Goal: Entertainment & Leisure: Browse casually

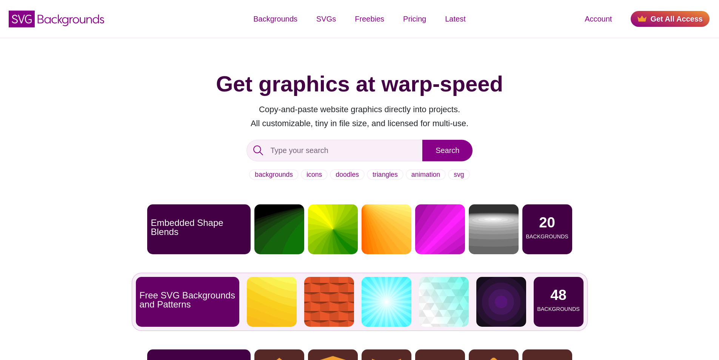
click at [557, 297] on p "48" at bounding box center [558, 295] width 16 height 14
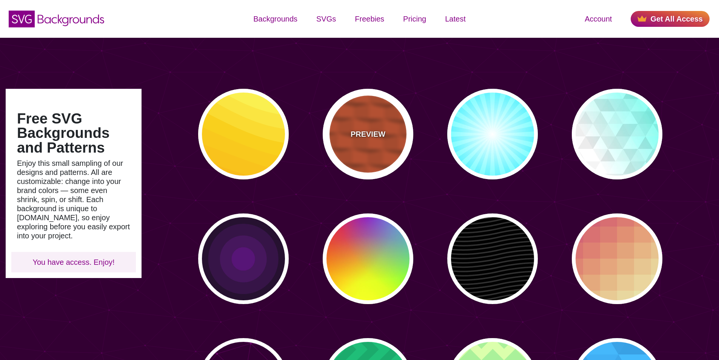
click at [375, 142] on div "PREVIEW" at bounding box center [368, 134] width 91 height 91
type input "#EE5522"
type input "100"
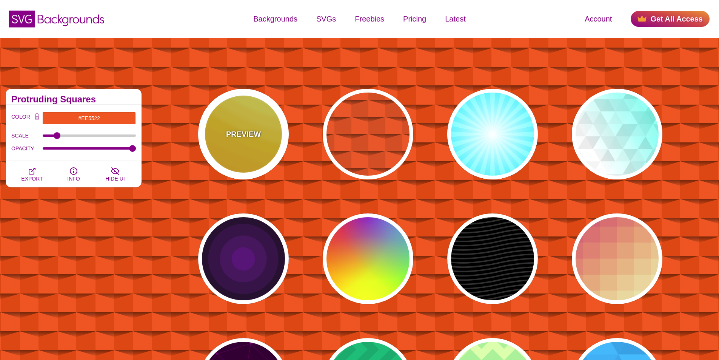
click at [256, 138] on p "PREVIEW" at bounding box center [243, 133] width 35 height 11
type input "#FFAA00"
type input "#FFCC00"
type input "#FFFF66"
type input "1"
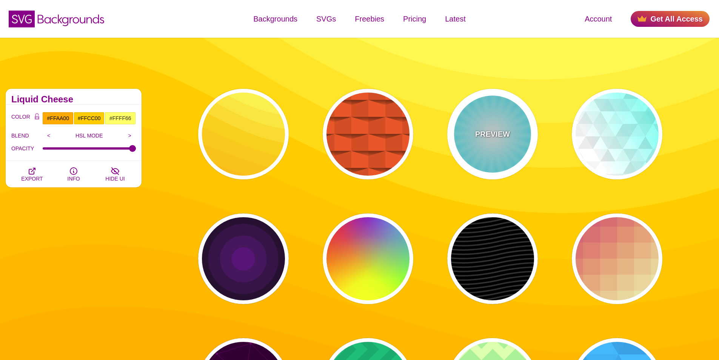
click at [502, 130] on p "PREVIEW" at bounding box center [492, 133] width 35 height 11
type input "#FFFFFF"
type input "#00EEFF"
type input "#00FFFF"
type input "50"
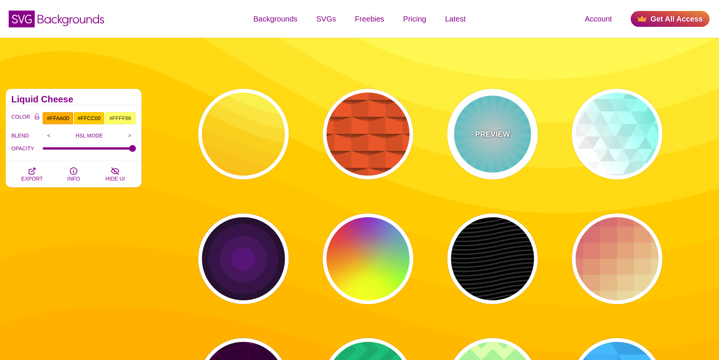
type input "70"
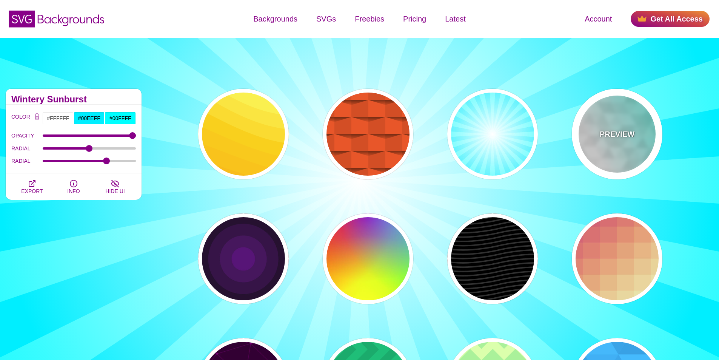
click at [637, 130] on div "PREVIEW" at bounding box center [617, 134] width 91 height 91
type input "#44FFEE"
type input "540"
type input "0.1"
type input "250"
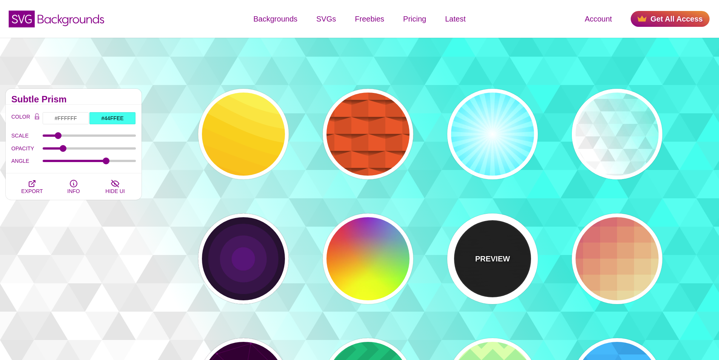
click at [510, 269] on div "PREVIEW" at bounding box center [492, 258] width 91 height 91
type input "#000000"
type input "#222222"
type input "250"
type input "10"
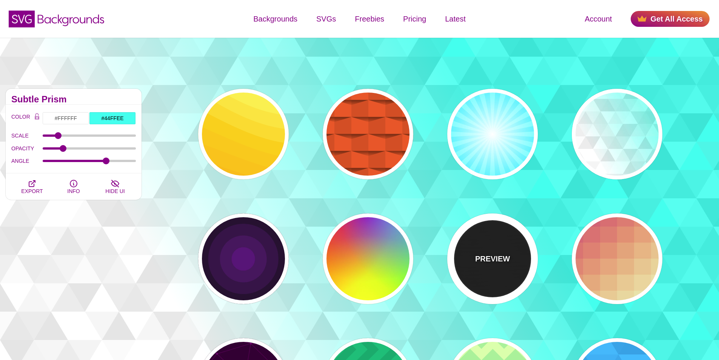
type input "1"
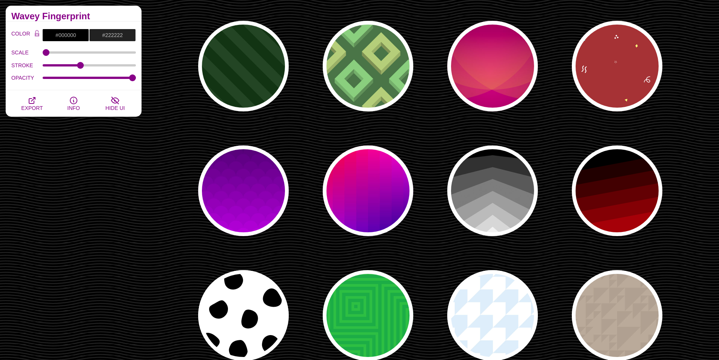
scroll to position [717, 0]
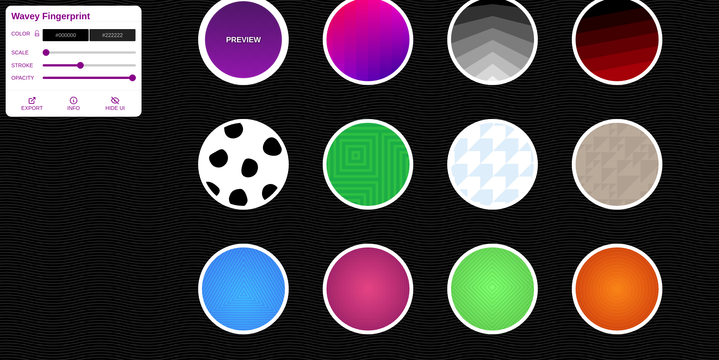
click at [251, 40] on p "PREVIEW" at bounding box center [243, 39] width 35 height 11
type input "#330055"
type input "#DD00FF"
type input "1"
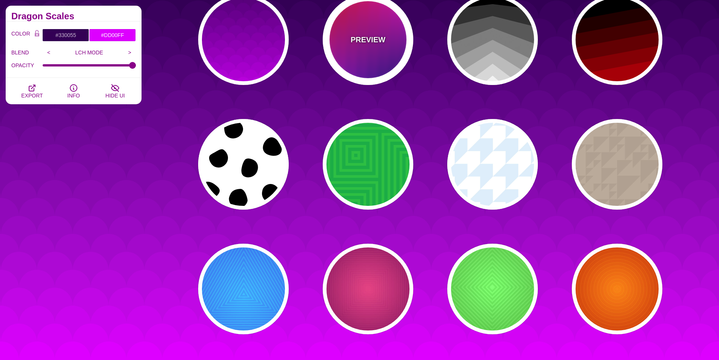
click at [355, 44] on p "PREVIEW" at bounding box center [368, 39] width 35 height 11
type input "#FF0000"
type input "#EE00FF"
type input "#000077"
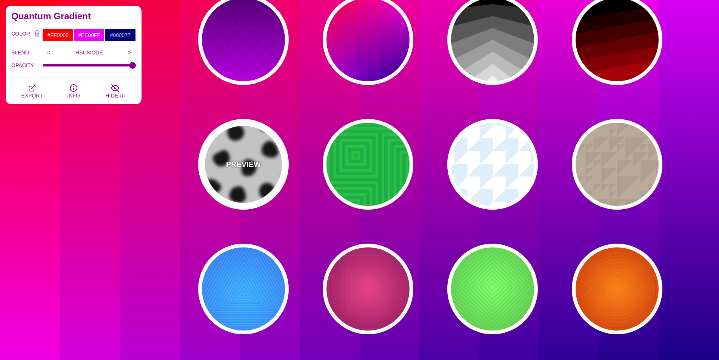
click at [248, 188] on div "PREVIEW" at bounding box center [243, 164] width 91 height 91
type input "#FFFFFF"
type input "#000000"
type input "900"
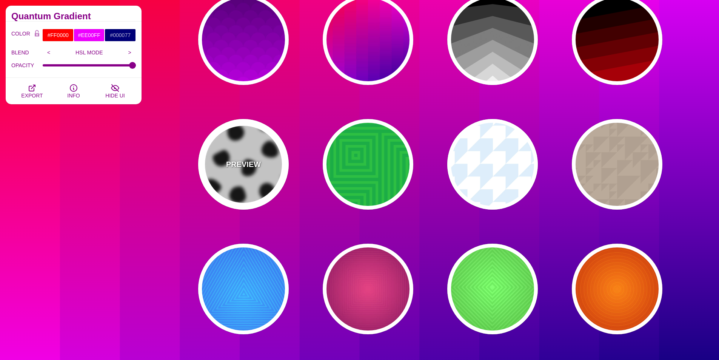
type input "1"
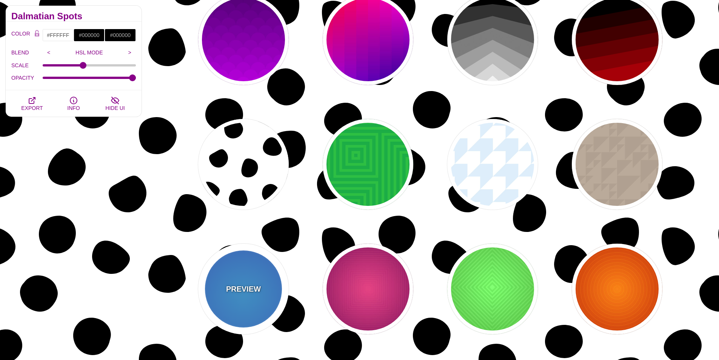
click at [240, 286] on p "PREVIEW" at bounding box center [243, 288] width 35 height 11
type input "#0099FF"
type input "#0044CC"
type input "#00EEFF"
type input "#0033EE"
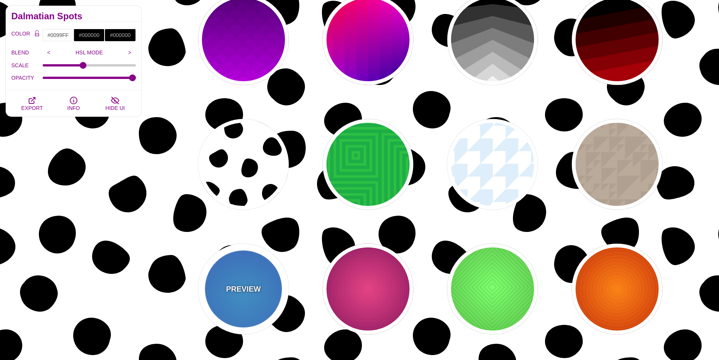
type input "10"
type input "70"
type input "60"
type input "0.5"
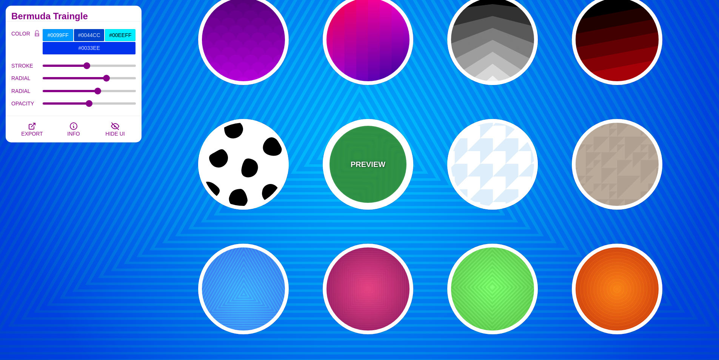
click at [398, 167] on div "PREVIEW" at bounding box center [368, 164] width 91 height 91
type input "#11AA44"
type input "#77FF33"
type input "400"
type input "1"
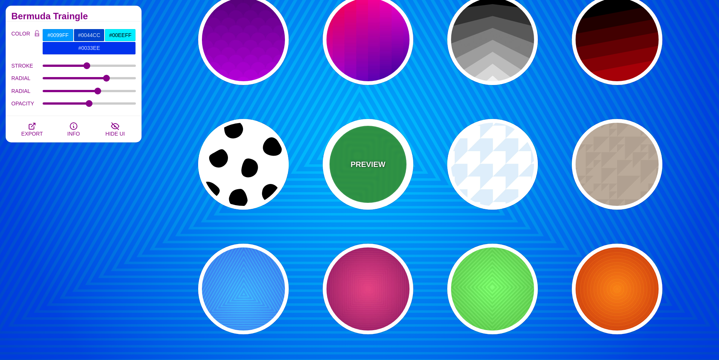
type input "0.2"
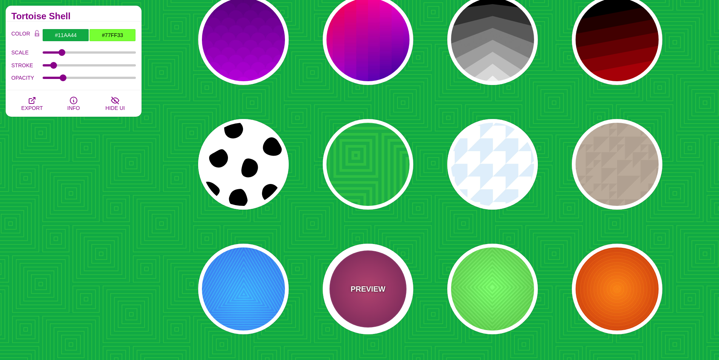
click at [359, 305] on div "PREVIEW" at bounding box center [368, 289] width 91 height 91
type input "#DD33BB"
type input "#440044"
type input "#FF7700"
type input "#FF66BB"
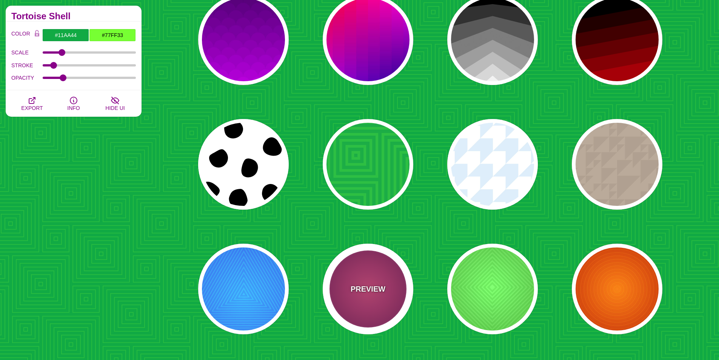
type input "1"
type input "50"
type input "60"
type input "0.3"
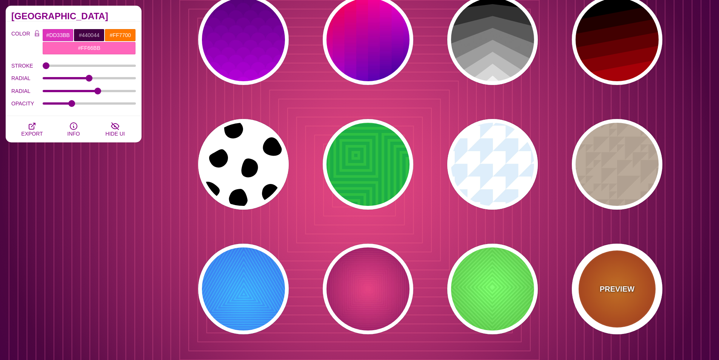
click at [623, 296] on div "PREVIEW" at bounding box center [617, 289] width 91 height 91
type input "#FF0000"
type input "#990000"
type input "#FFFF00"
type input "#FF4400"
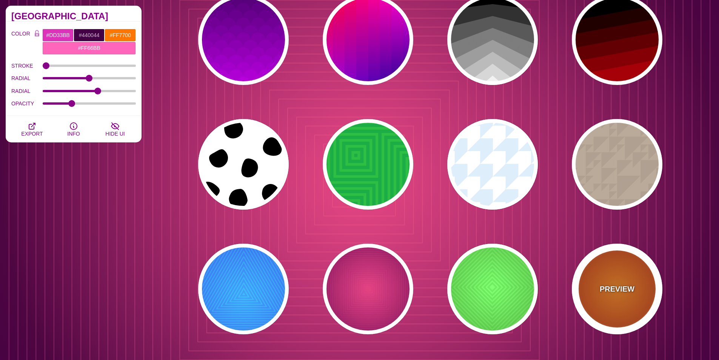
type input "2"
type input "60"
type input "70"
type input "0.5"
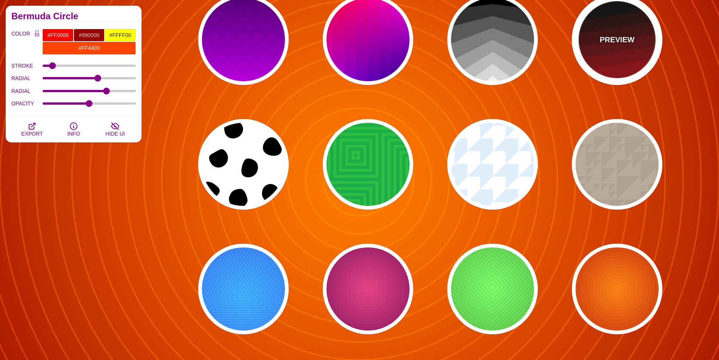
click at [635, 34] on div "PREVIEW" at bounding box center [617, 39] width 91 height 91
type input "#000000"
type input "#AA0000"
type input "1"
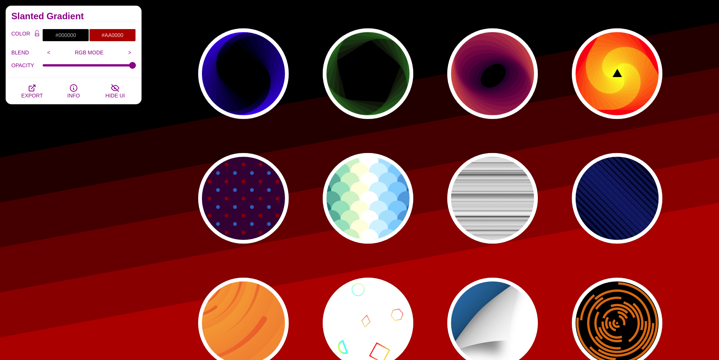
scroll to position [1095, 0]
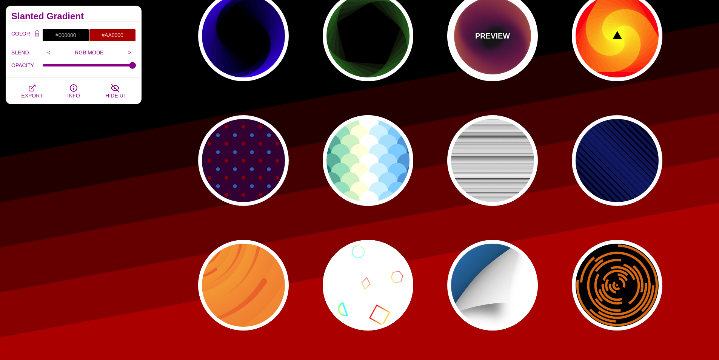
click at [489, 54] on div "PREVIEW" at bounding box center [492, 36] width 91 height 91
type input "#27002B"
type input "#FFD000"
type input "0"
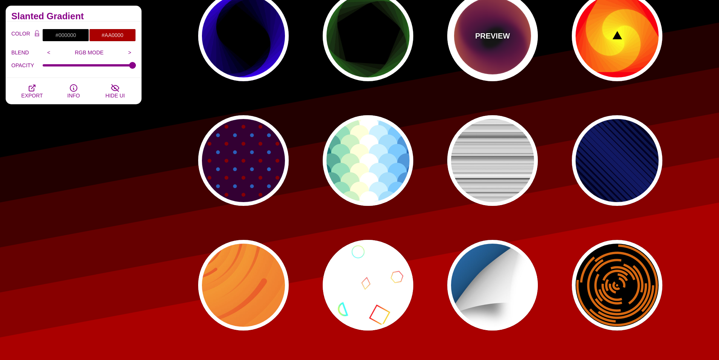
type input "0"
type input "200"
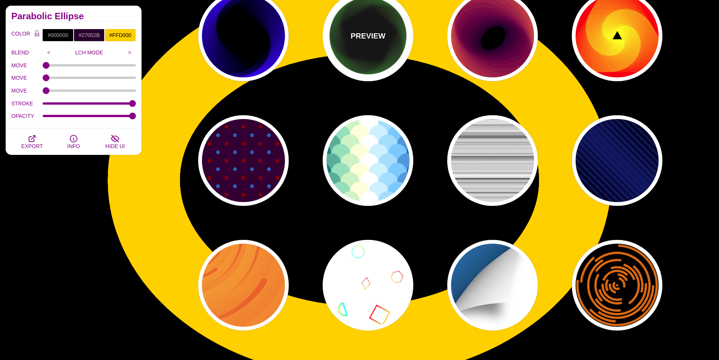
click at [358, 41] on p "PREVIEW" at bounding box center [368, 35] width 35 height 11
type input "#000000"
type input "#00FF00"
type input "100"
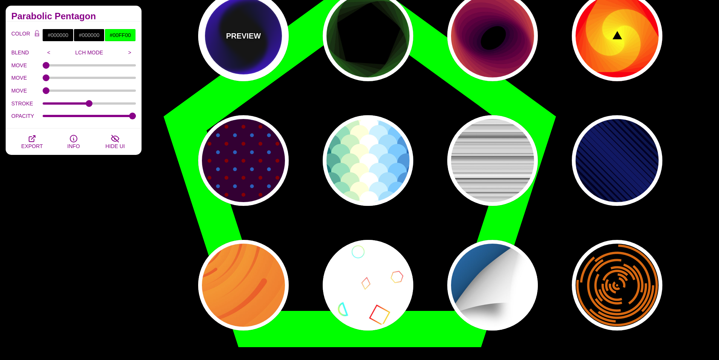
click at [257, 40] on p "PREVIEW" at bounding box center [243, 35] width 35 height 11
type input "#0000FF"
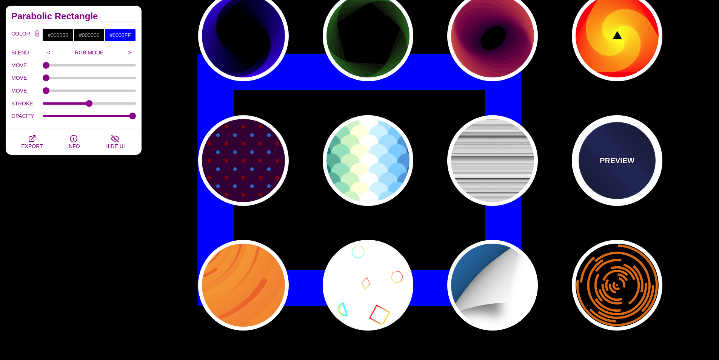
drag, startPoint x: 602, startPoint y: 168, endPoint x: 563, endPoint y: 162, distance: 40.0
click at [601, 168] on div "PREVIEW" at bounding box center [617, 160] width 91 height 91
type input "#000022"
type input "#002266"
type input "#001133"
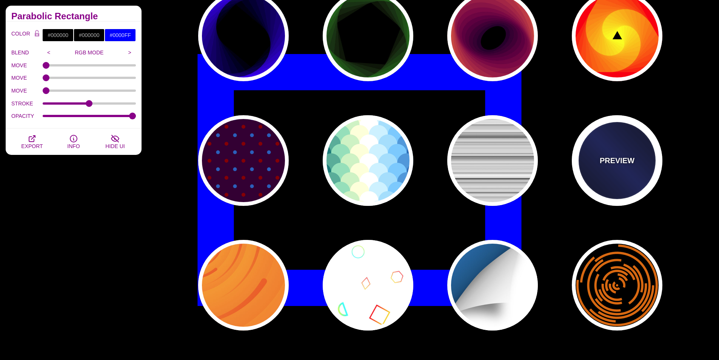
type input "2000"
type input "1"
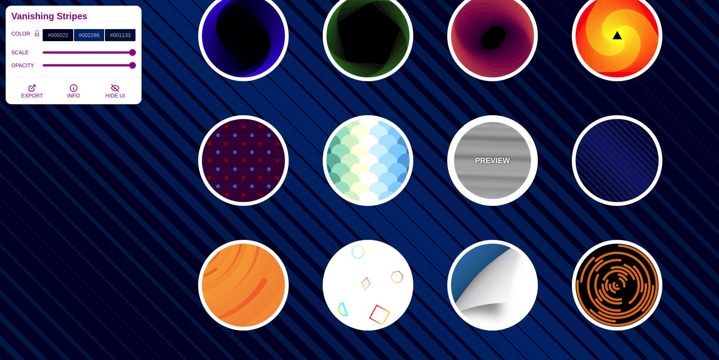
click at [478, 165] on p "PREVIEW" at bounding box center [492, 160] width 35 height 11
type input "#CCCCCC"
type input "1"
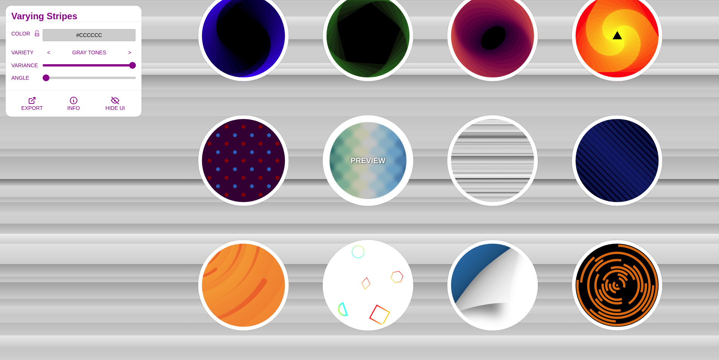
click at [354, 157] on p "PREVIEW" at bounding box center [368, 160] width 35 height 11
type input "#FFFFFF"
type input "#037B79"
type input "#92DEBA"
type input "#FFFFD8"
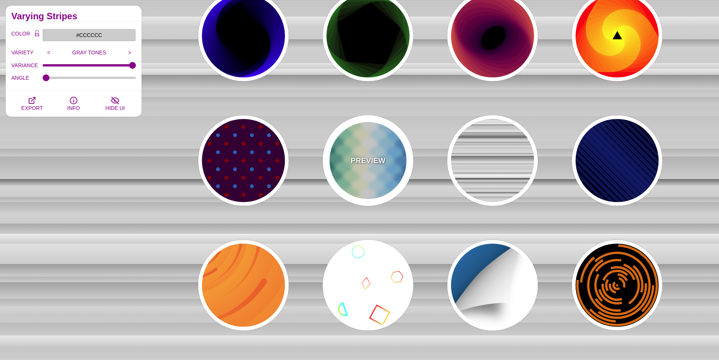
type input "#CAF2FF"
type input "#6FCCFF"
type input "#006EB4"
type input "#FFFFFF"
type input "600"
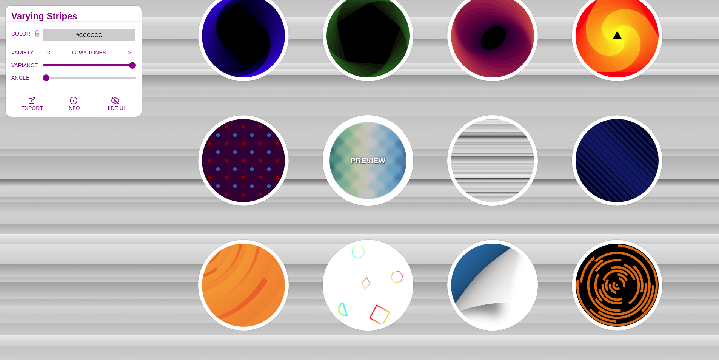
type input "0"
type input "1"
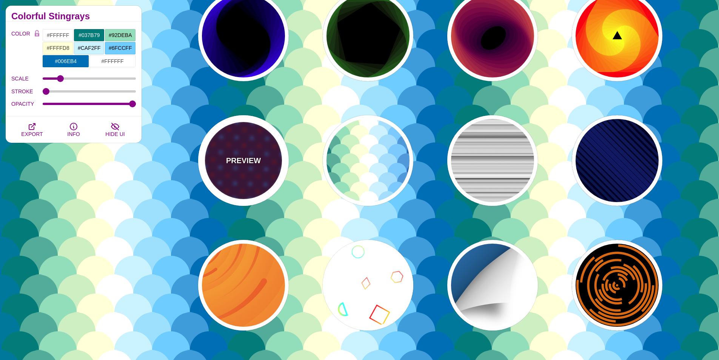
click at [258, 166] on div "PREVIEW" at bounding box center [243, 160] width 91 height 91
type input "#330033"
type input "#0066BB"
type input "#880000"
type input "90"
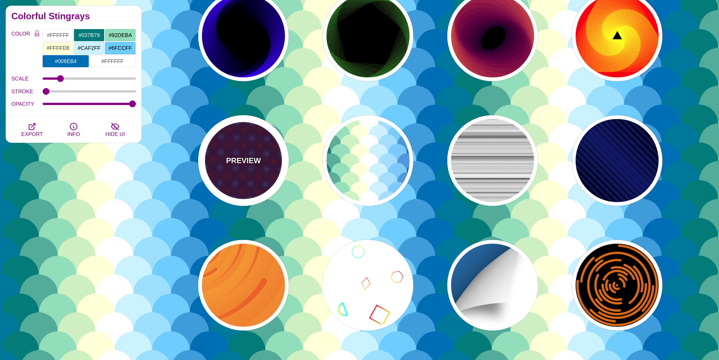
type input "10"
type input "1"
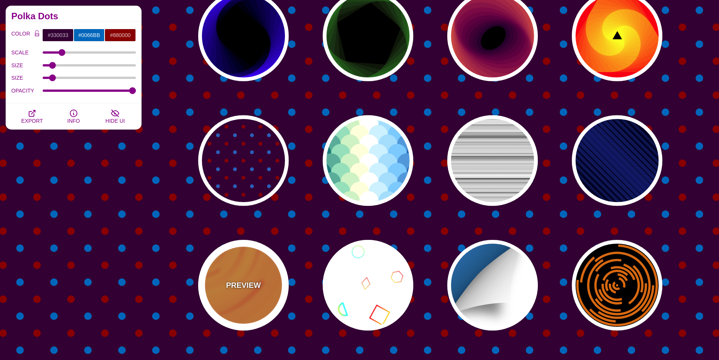
click at [239, 296] on div "PREVIEW" at bounding box center [243, 285] width 91 height 91
type input "#EE5522"
type input "#FFBB33"
type input "0"
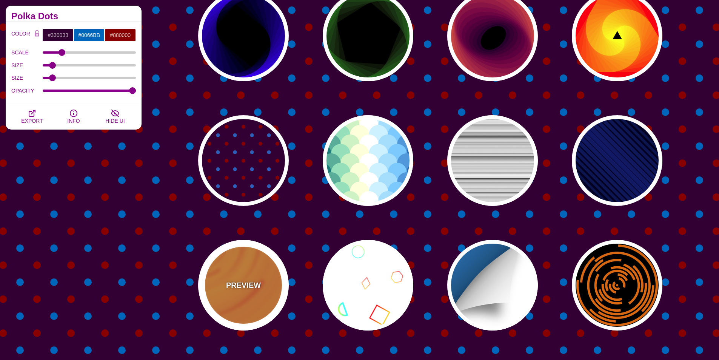
type input "0"
type input "0.1"
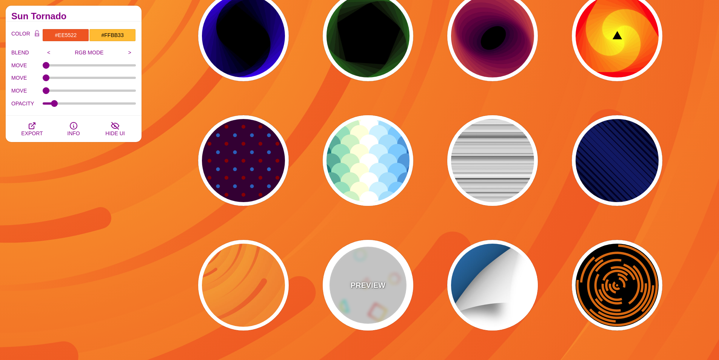
click at [377, 291] on div "PREVIEW" at bounding box center [368, 285] width 91 height 91
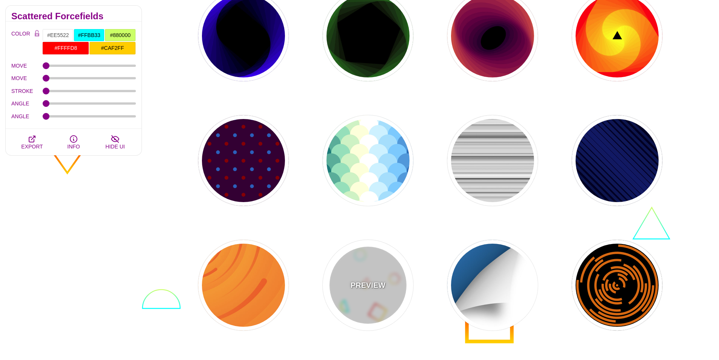
type input "#FFFFFF"
type input "#00FFFF"
type input "#CCFF66"
type input "#FF0000"
type input "#FFCC00"
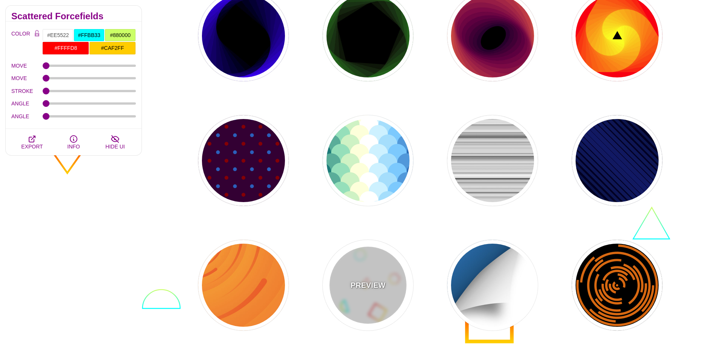
type input "1"
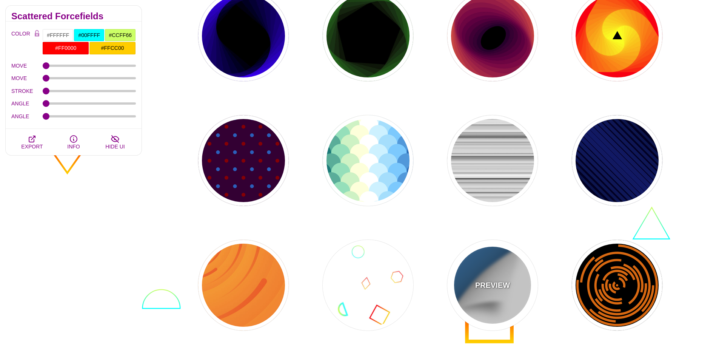
click at [495, 291] on div "PREVIEW" at bounding box center [492, 285] width 91 height 91
type input "#FFFFFF"
type input "#0B8CD5"
type input "800"
type input "0.5"
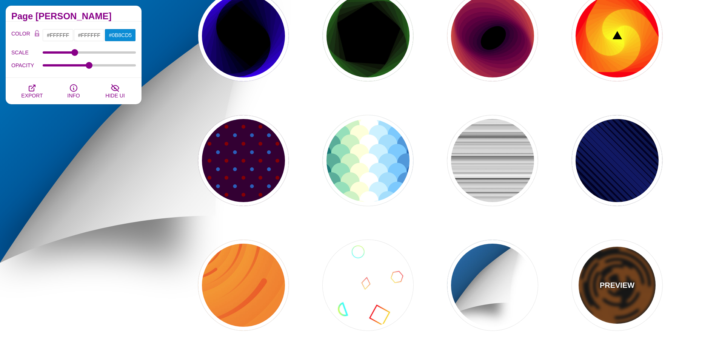
click at [616, 288] on p "PREVIEW" at bounding box center [617, 284] width 35 height 11
type input "#000000"
type input "#DD6600"
type input "0"
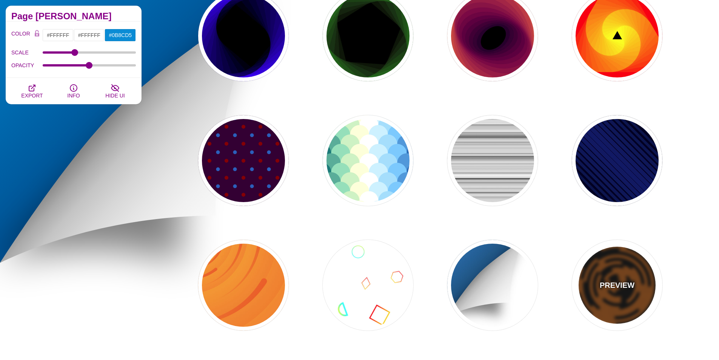
type input "0"
type input "5"
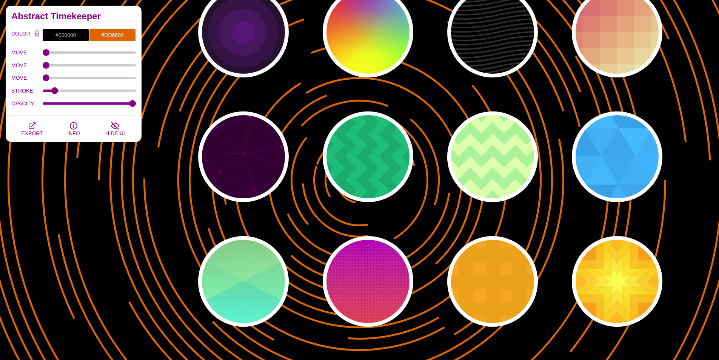
scroll to position [0, 0]
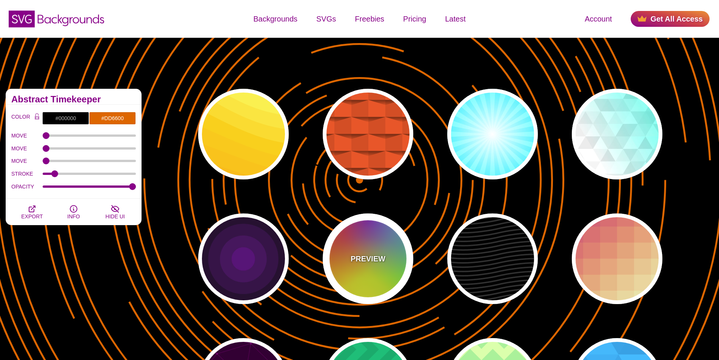
click at [350, 268] on div "PREVIEW" at bounding box center [368, 258] width 91 height 91
type input "#FFFF00"
type input "#FF0000"
type input "#00CCFF"
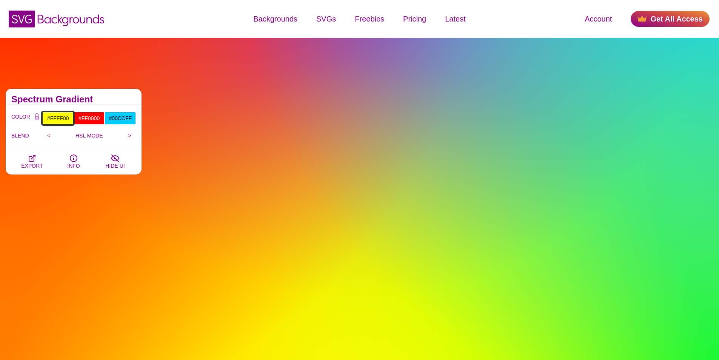
click at [62, 118] on input "#FFFF00" at bounding box center [57, 118] width 31 height 13
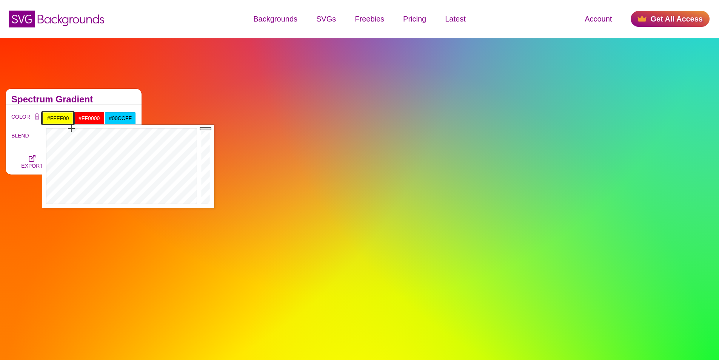
type input "#3C3C00"
click at [206, 186] on div at bounding box center [206, 166] width 15 height 83
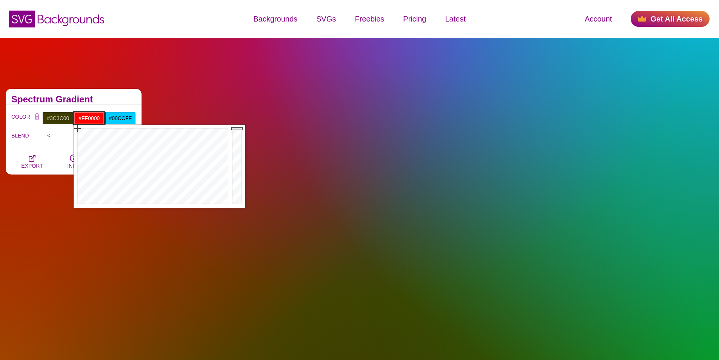
click at [88, 113] on input "#FF0000" at bounding box center [89, 118] width 31 height 13
type input "#0EFF36"
click at [132, 133] on div at bounding box center [152, 166] width 157 height 83
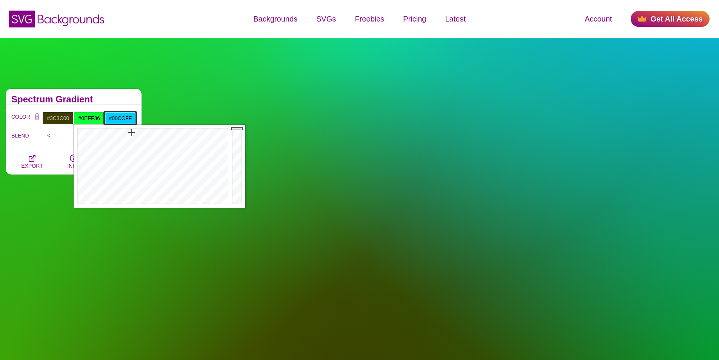
click at [116, 115] on input "#00CCFF" at bounding box center [120, 118] width 31 height 13
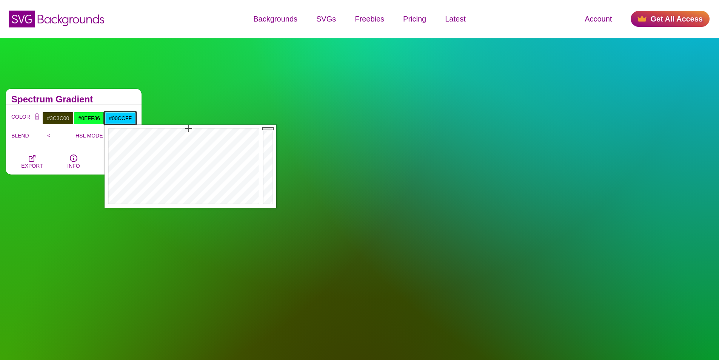
type input "#003441"
click at [270, 184] on div at bounding box center [268, 166] width 15 height 83
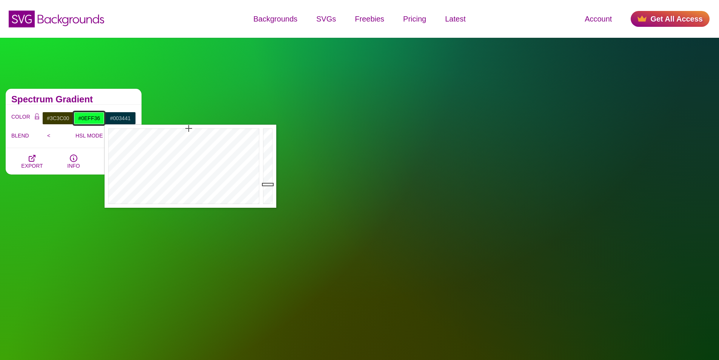
click at [91, 117] on input "#0EFF36" at bounding box center [89, 118] width 31 height 13
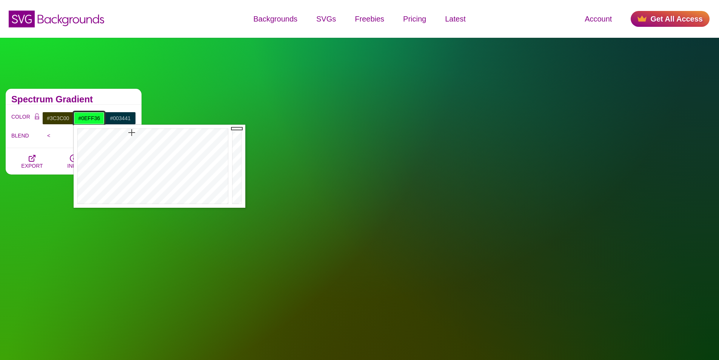
type input "#056315"
click at [240, 174] on div at bounding box center [237, 166] width 15 height 83
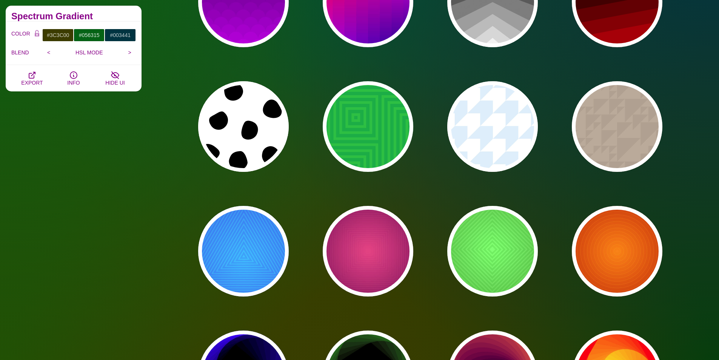
scroll to position [566, 0]
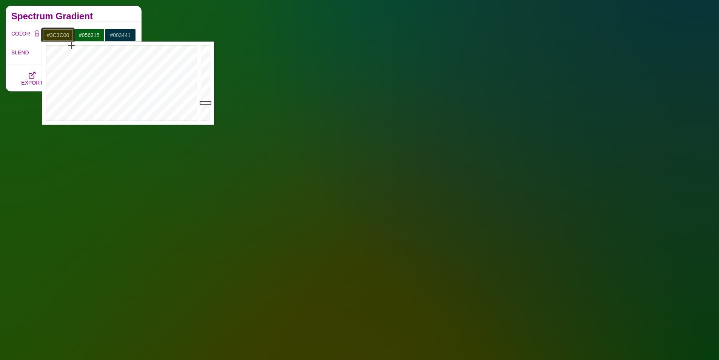
click at [60, 38] on input "#3C3C00" at bounding box center [57, 35] width 31 height 13
type input "#000000"
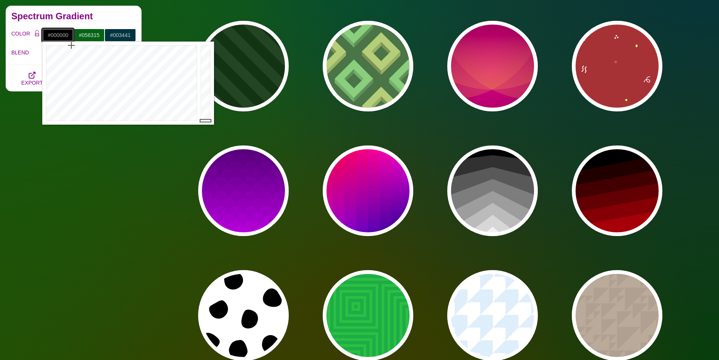
drag, startPoint x: 206, startPoint y: 103, endPoint x: 211, endPoint y: 144, distance: 41.5
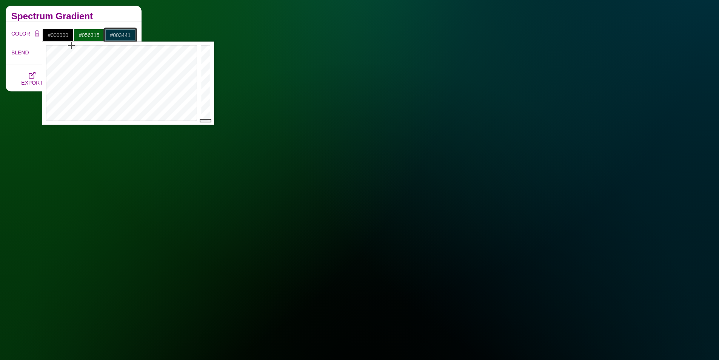
click at [127, 36] on input "#003441" at bounding box center [120, 35] width 31 height 13
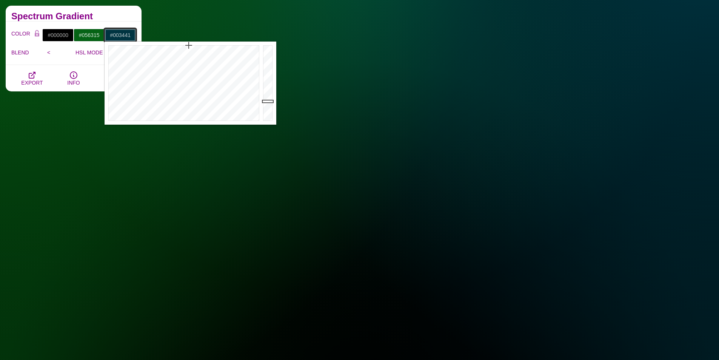
type input "#0080A0"
click at [271, 73] on div at bounding box center [268, 83] width 15 height 83
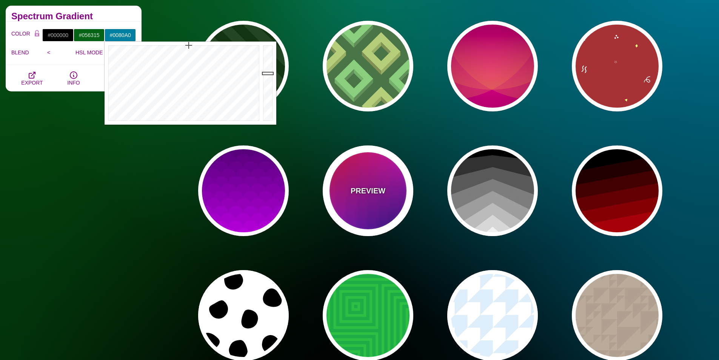
click at [389, 204] on div "PREVIEW" at bounding box center [368, 190] width 91 height 91
type input "#FF0000"
type input "#EE00FF"
type input "#000077"
type input "1"
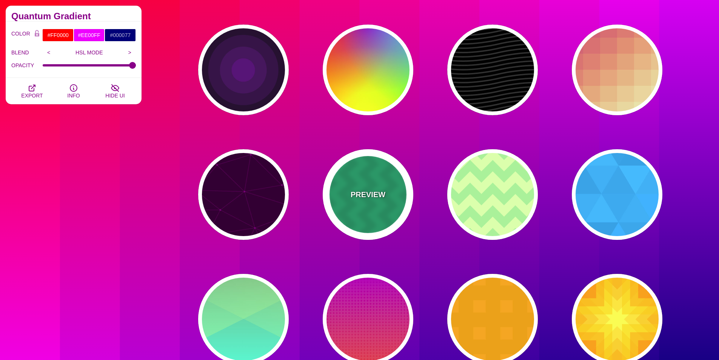
scroll to position [0, 0]
